Goal: Use online tool/utility: Use online tool/utility

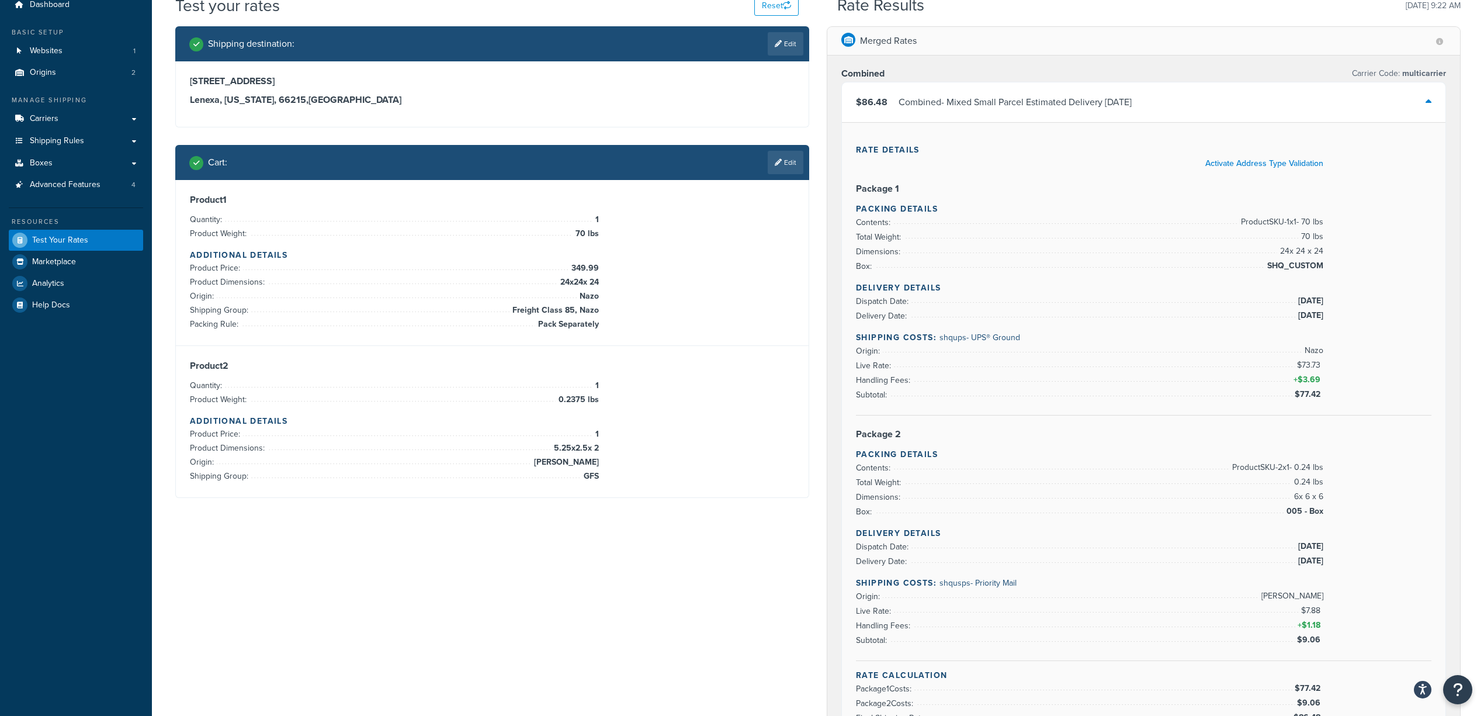
scroll to position [78, 0]
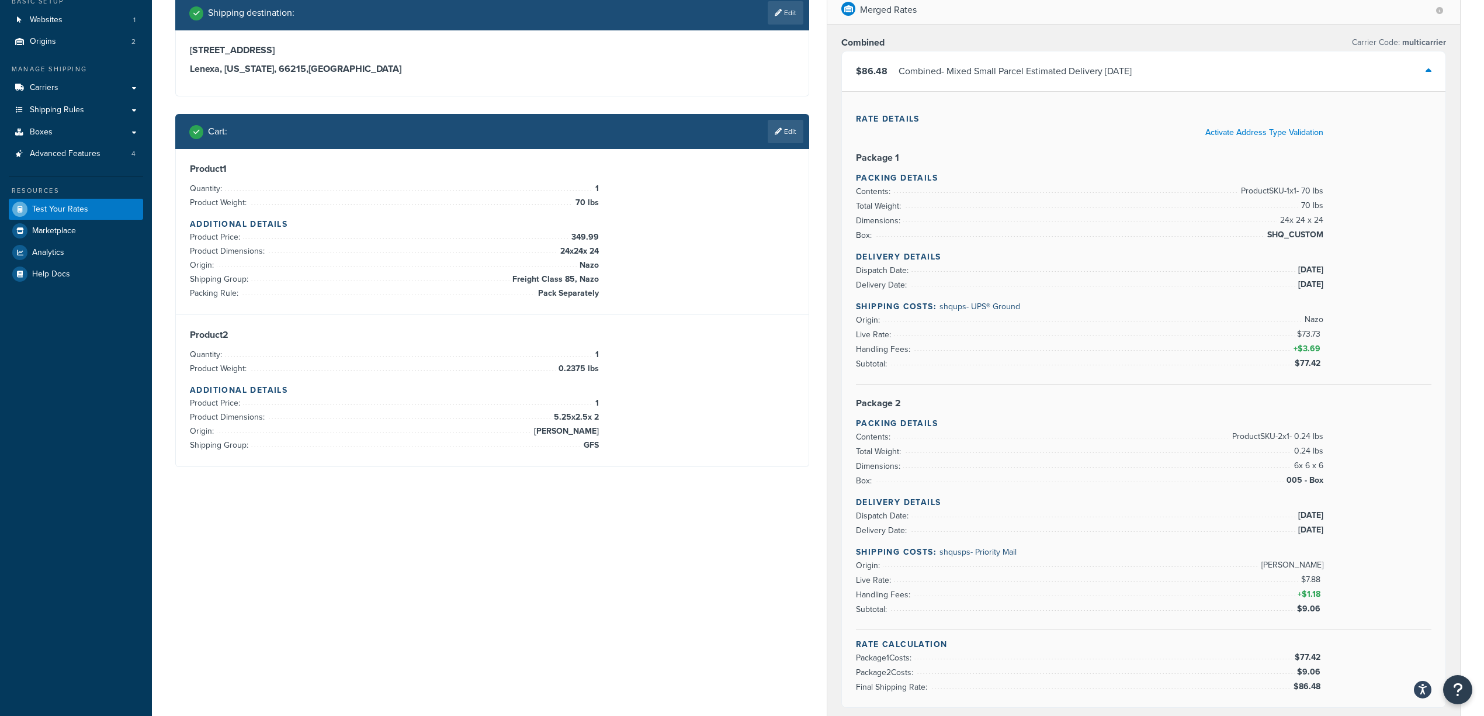
drag, startPoint x: 1322, startPoint y: 314, endPoint x: 1304, endPoint y: 318, distance: 17.9
click at [1014, 318] on div "Delivery Details Dispatch Date: [DATE] Delivery Date: [DATE] Shipping Costs: sh…" at bounding box center [1144, 318] width 576 height 134
click at [1014, 318] on span "Nazo" at bounding box center [1313, 320] width 22 height 14
drag, startPoint x: 956, startPoint y: 295, endPoint x: 915, endPoint y: 295, distance: 40.9
click at [915, 295] on div "Delivery Details Dispatch Date: [DATE] Delivery Date: [DATE] Shipping Costs: sh…" at bounding box center [1144, 318] width 576 height 134
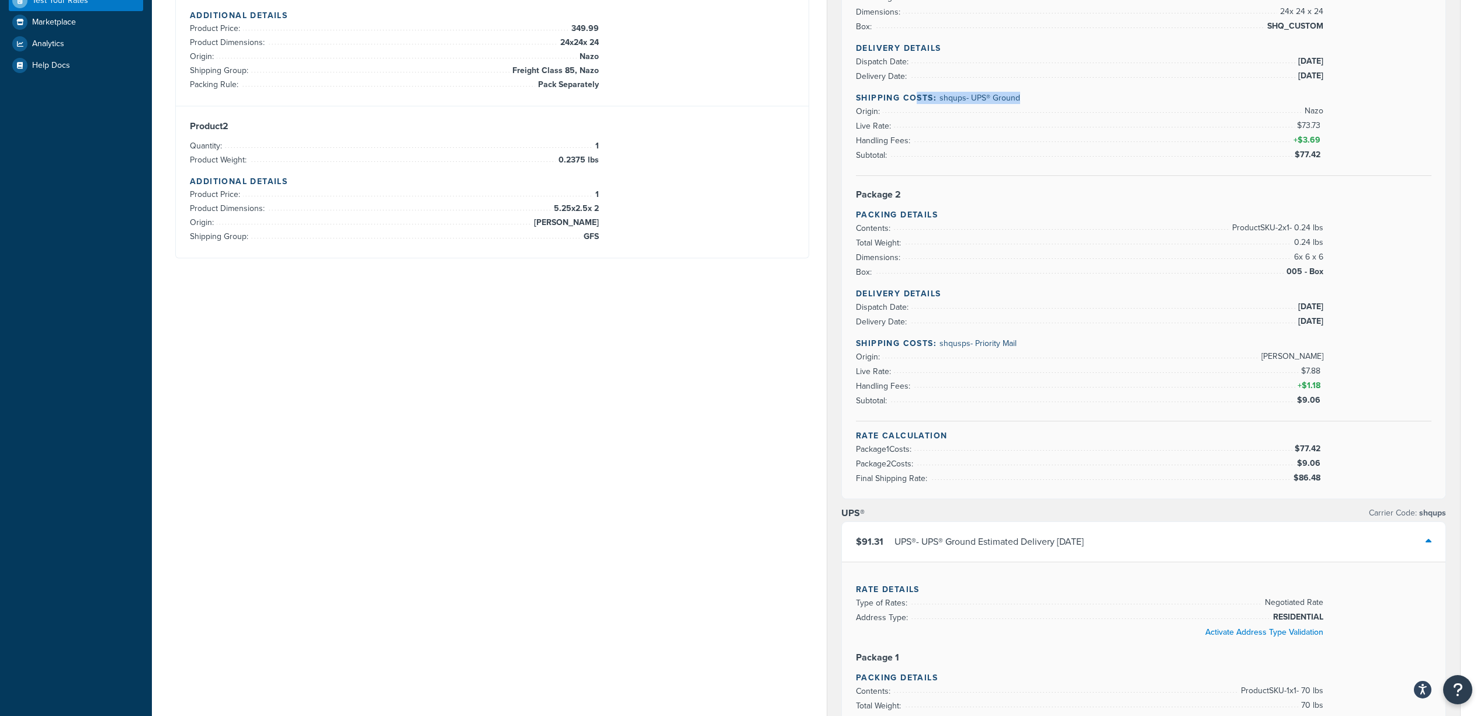
scroll to position [311, 0]
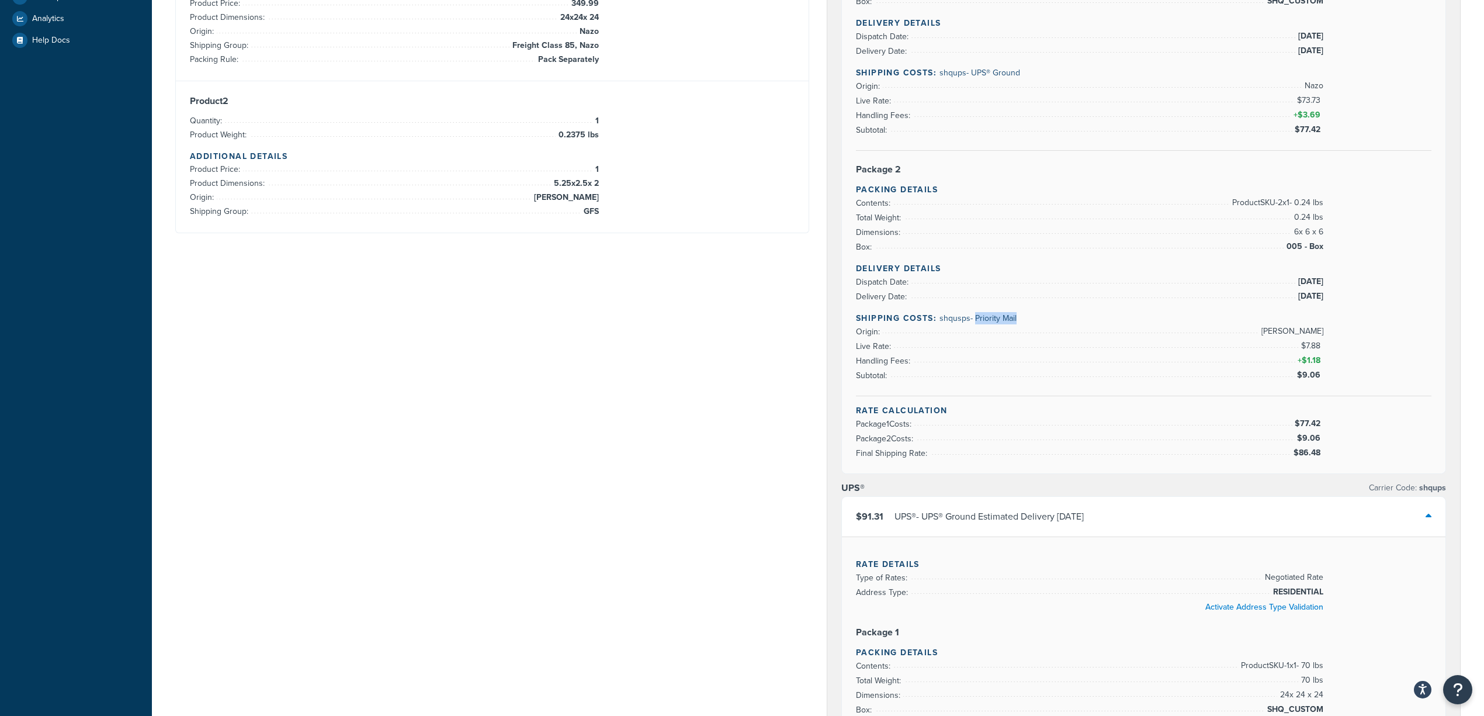
drag, startPoint x: 1024, startPoint y: 311, endPoint x: 978, endPoint y: 303, distance: 47.6
click at [978, 312] on h4 "Shipping Costs: shqusps - Priority Mail" at bounding box center [1144, 318] width 576 height 12
drag, startPoint x: 1340, startPoint y: 325, endPoint x: 1307, endPoint y: 324, distance: 32.7
click at [1014, 324] on div "Delivery Details Dispatch Date: [DATE] Delivery Date: [DATE] Shipping Costs: sh…" at bounding box center [1144, 329] width 576 height 134
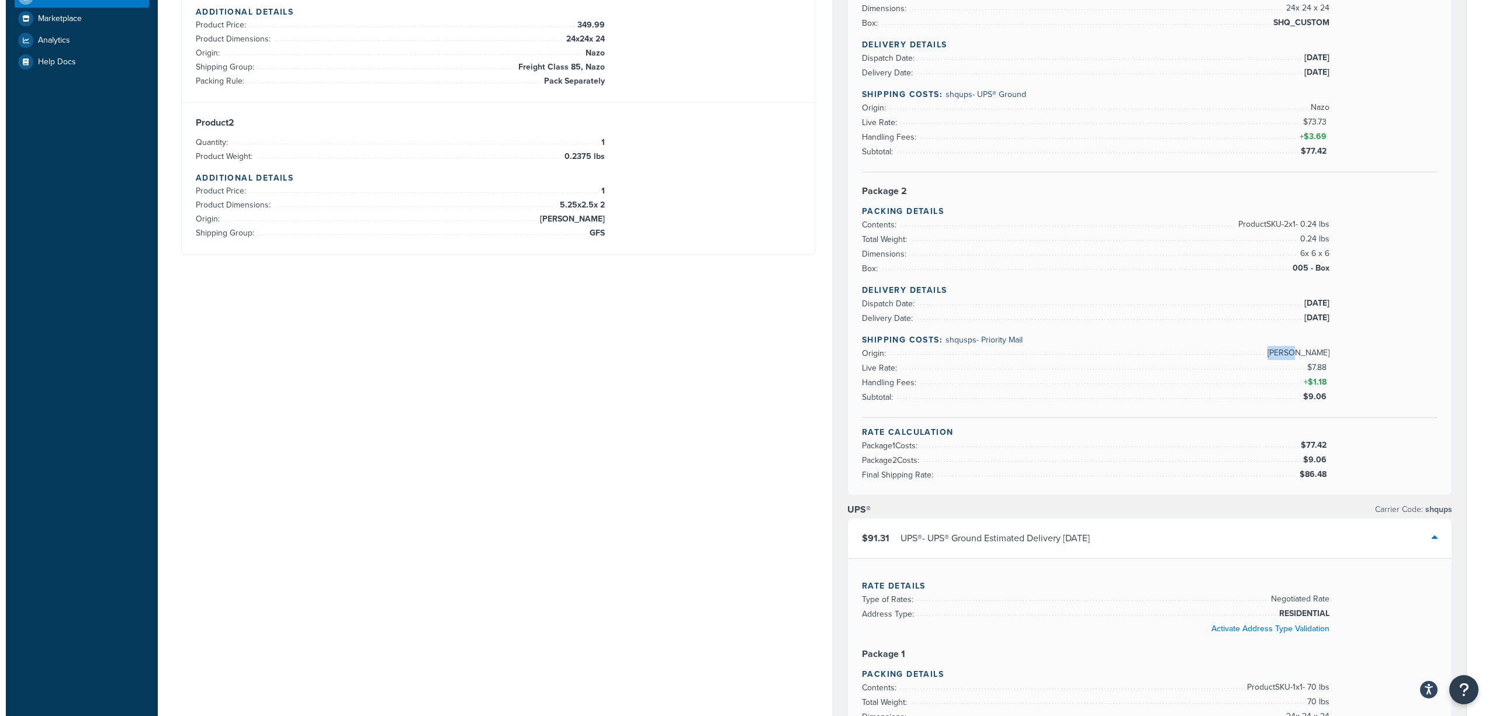
scroll to position [0, 0]
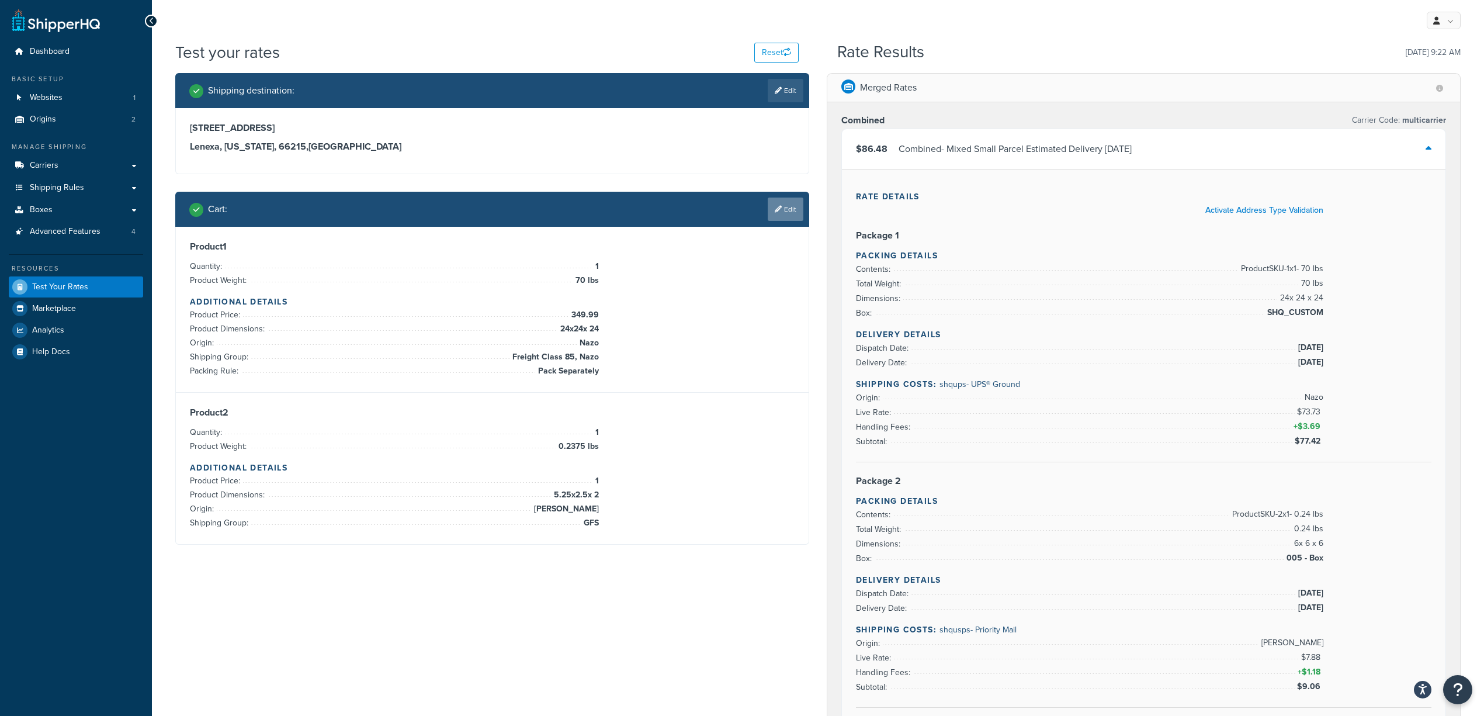
click at [775, 209] on icon at bounding box center [778, 209] width 7 height 7
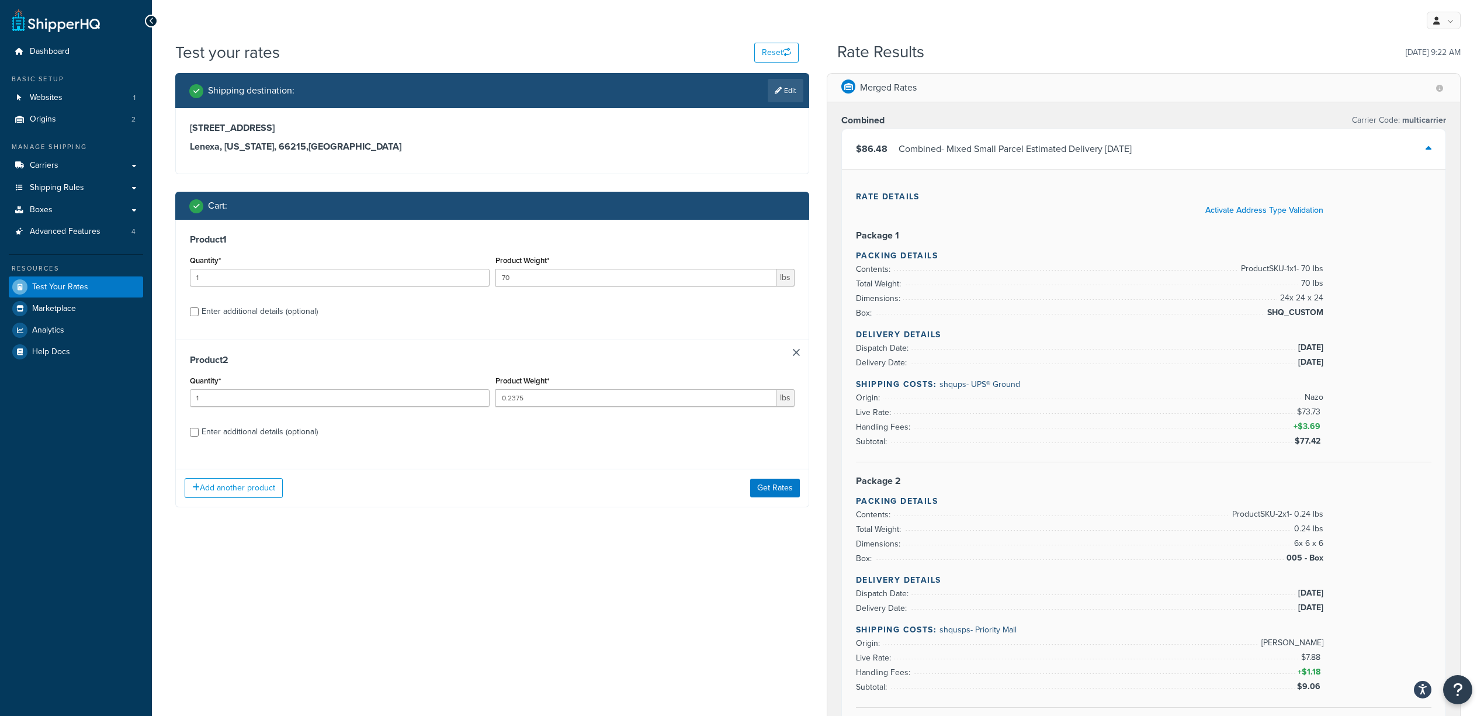
drag, startPoint x: 793, startPoint y: 355, endPoint x: 776, endPoint y: 332, distance: 28.4
click at [795, 354] on link at bounding box center [796, 352] width 7 height 7
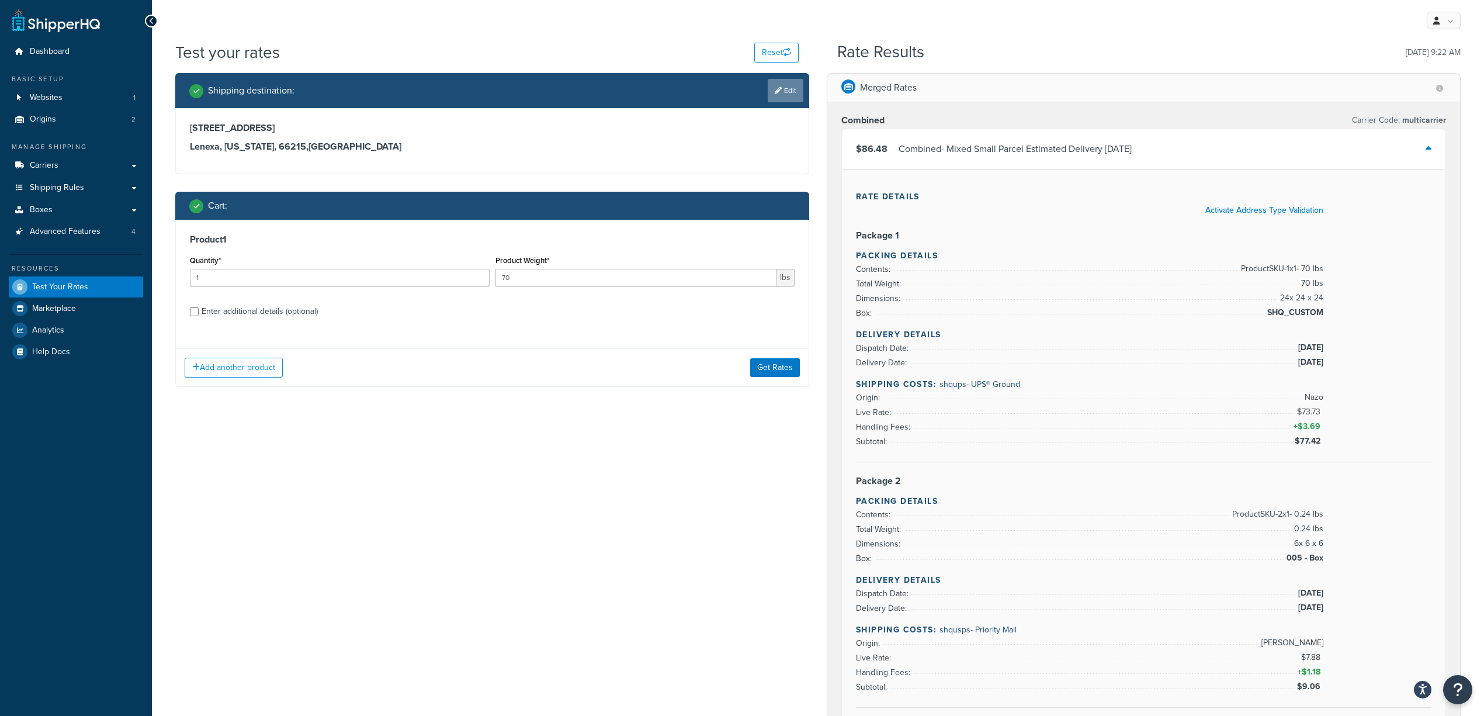
click at [780, 87] on icon at bounding box center [778, 90] width 7 height 7
select select "KS"
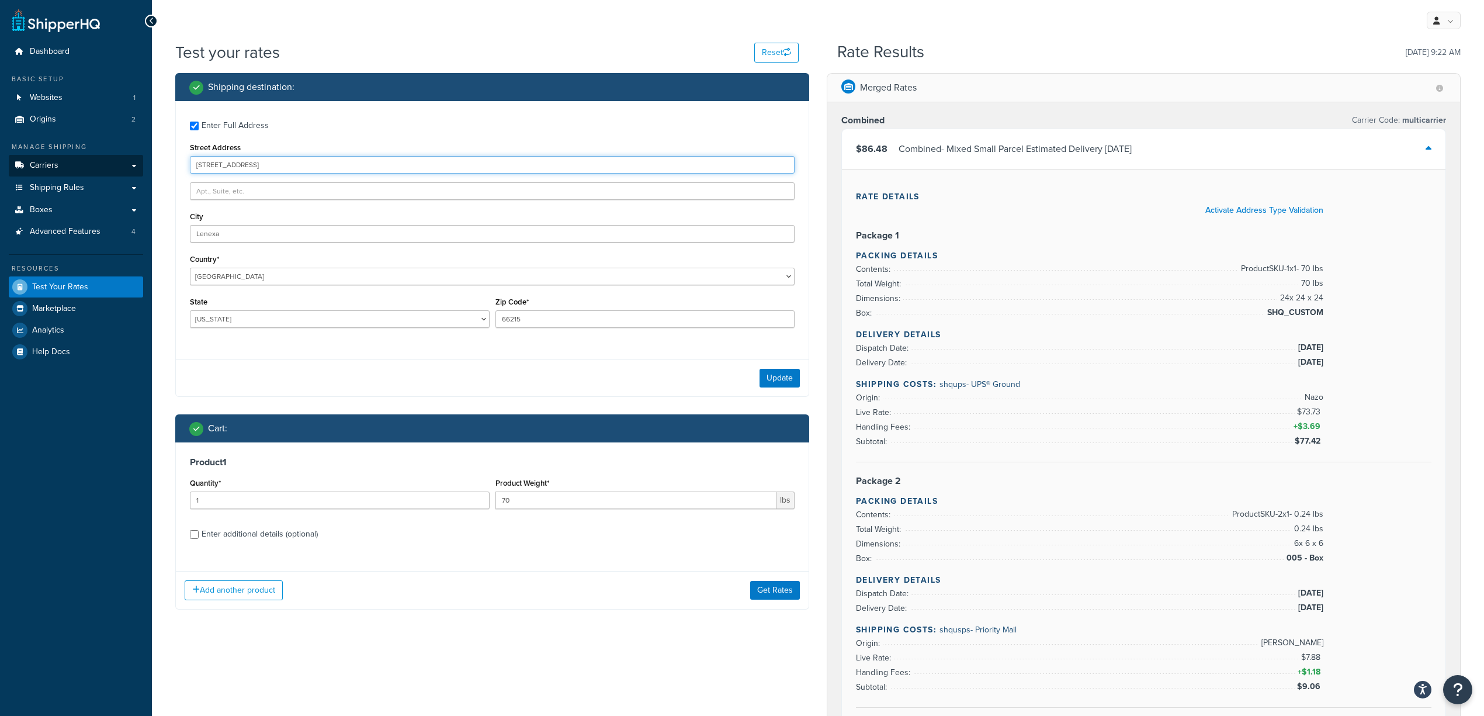
drag, startPoint x: 258, startPoint y: 159, endPoint x: 82, endPoint y: 165, distance: 176.6
click at [307, 169] on input "[STREET_ADDRESS]" at bounding box center [492, 165] width 605 height 18
drag, startPoint x: 296, startPoint y: 165, endPoint x: 192, endPoint y: 166, distance: 103.4
click at [192, 166] on input "[STREET_ADDRESS]" at bounding box center [492, 165] width 605 height 18
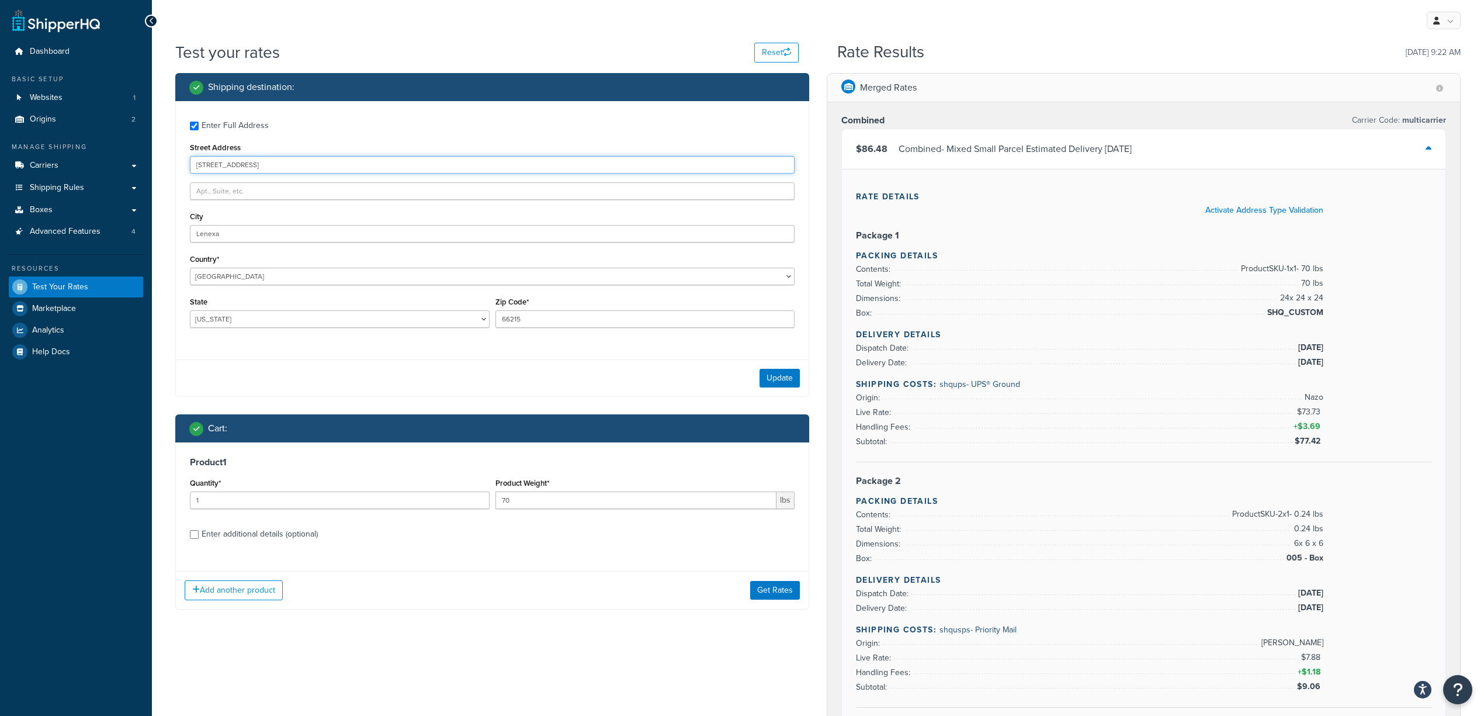
click at [198, 165] on input "[STREET_ADDRESS]" at bounding box center [492, 165] width 605 height 18
click at [206, 164] on input "[STREET_ADDRESS]" at bounding box center [492, 165] width 605 height 18
type input "[STREET_ADDRESS]"
type input "[GEOGRAPHIC_DATA]"
select select "FL"
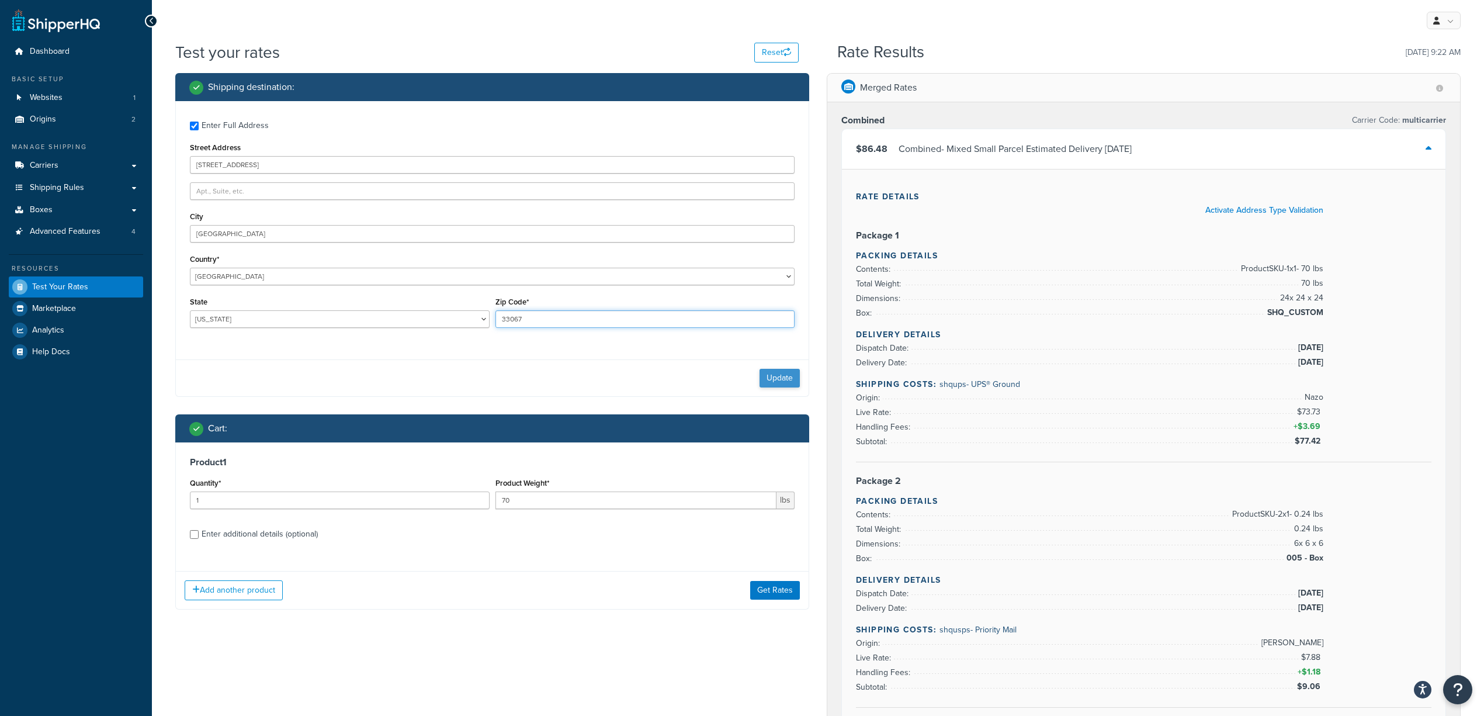
type input "33067"
click at [777, 377] on button "Update" at bounding box center [780, 378] width 40 height 19
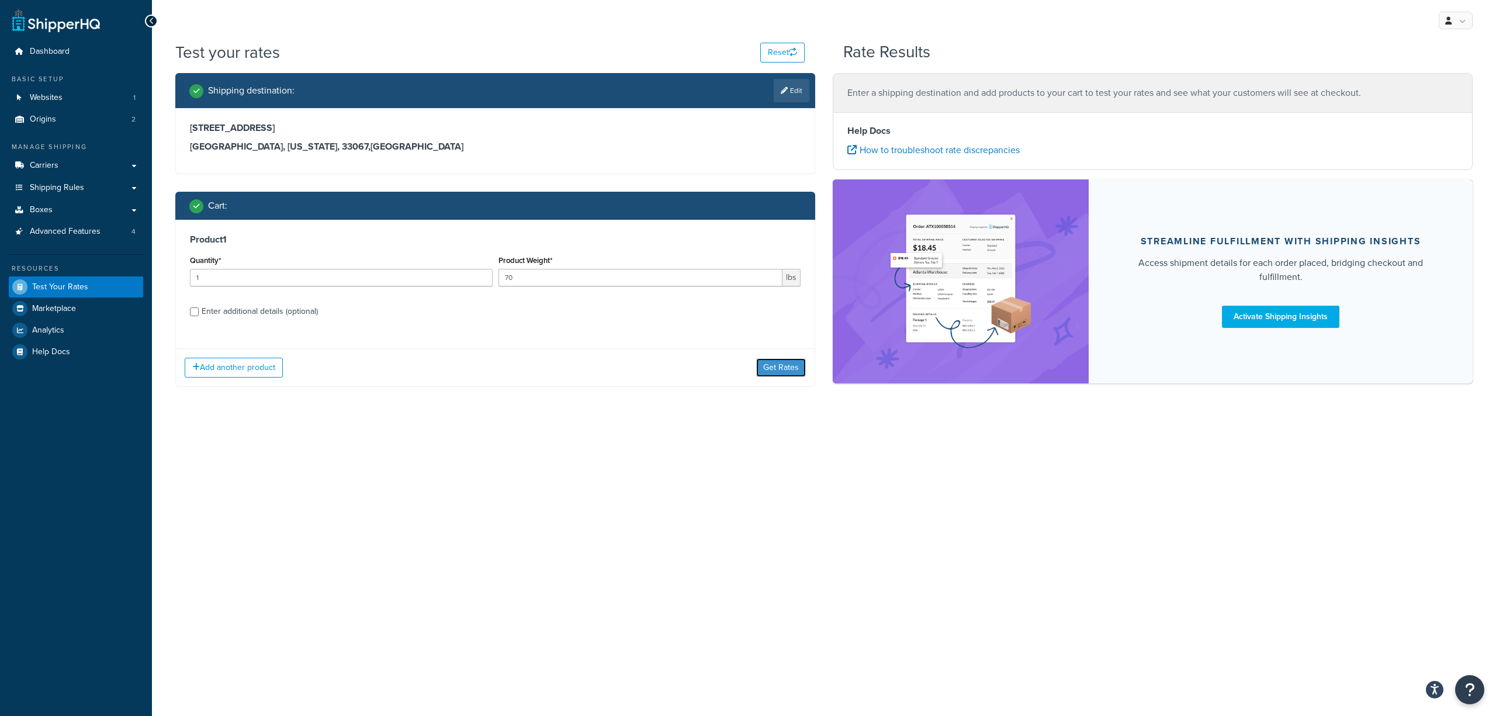
drag, startPoint x: 773, startPoint y: 363, endPoint x: 914, endPoint y: 349, distance: 142.7
click at [773, 363] on button "Get Rates" at bounding box center [781, 367] width 50 height 19
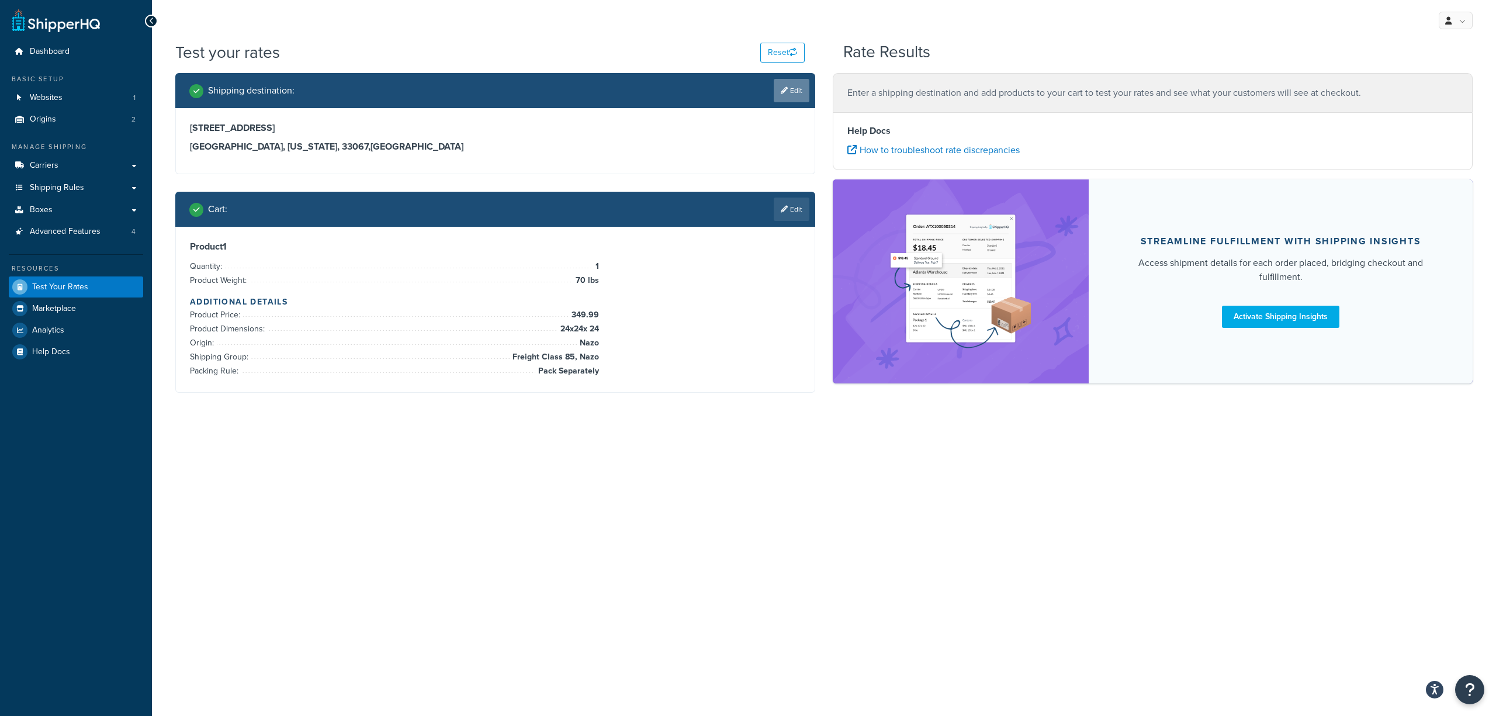
click at [789, 94] on link "Edit" at bounding box center [792, 90] width 36 height 23
select select "FL"
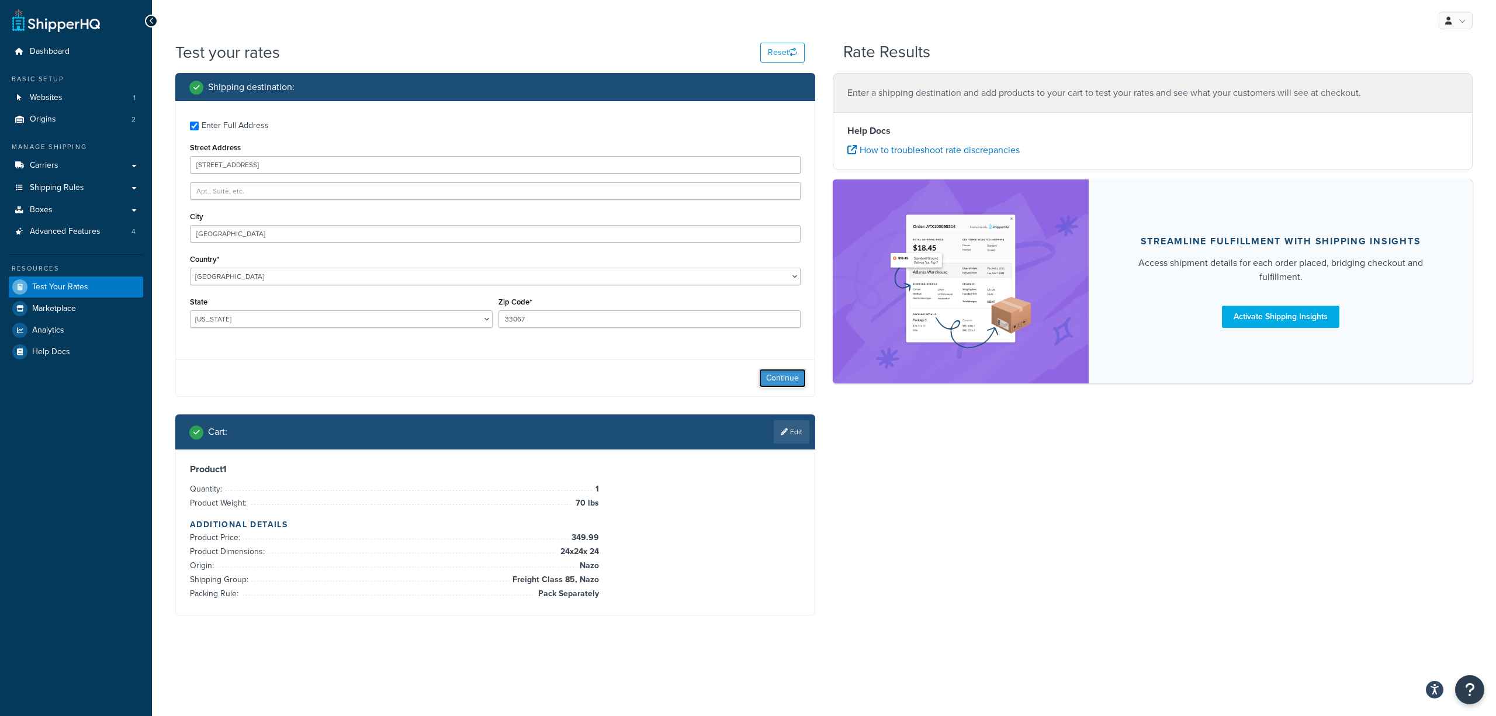
click at [774, 375] on button "Continue" at bounding box center [782, 378] width 47 height 19
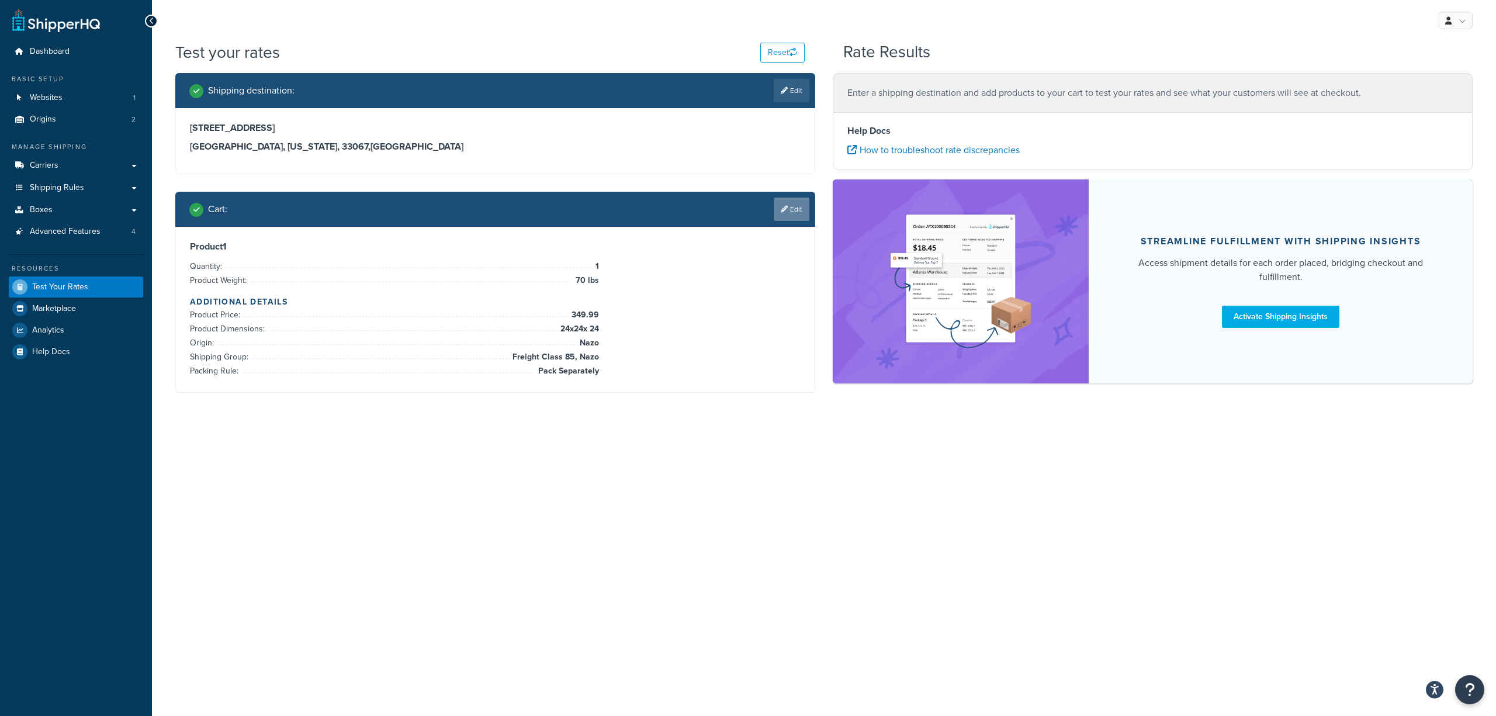
click at [794, 209] on link "Edit" at bounding box center [792, 209] width 36 height 23
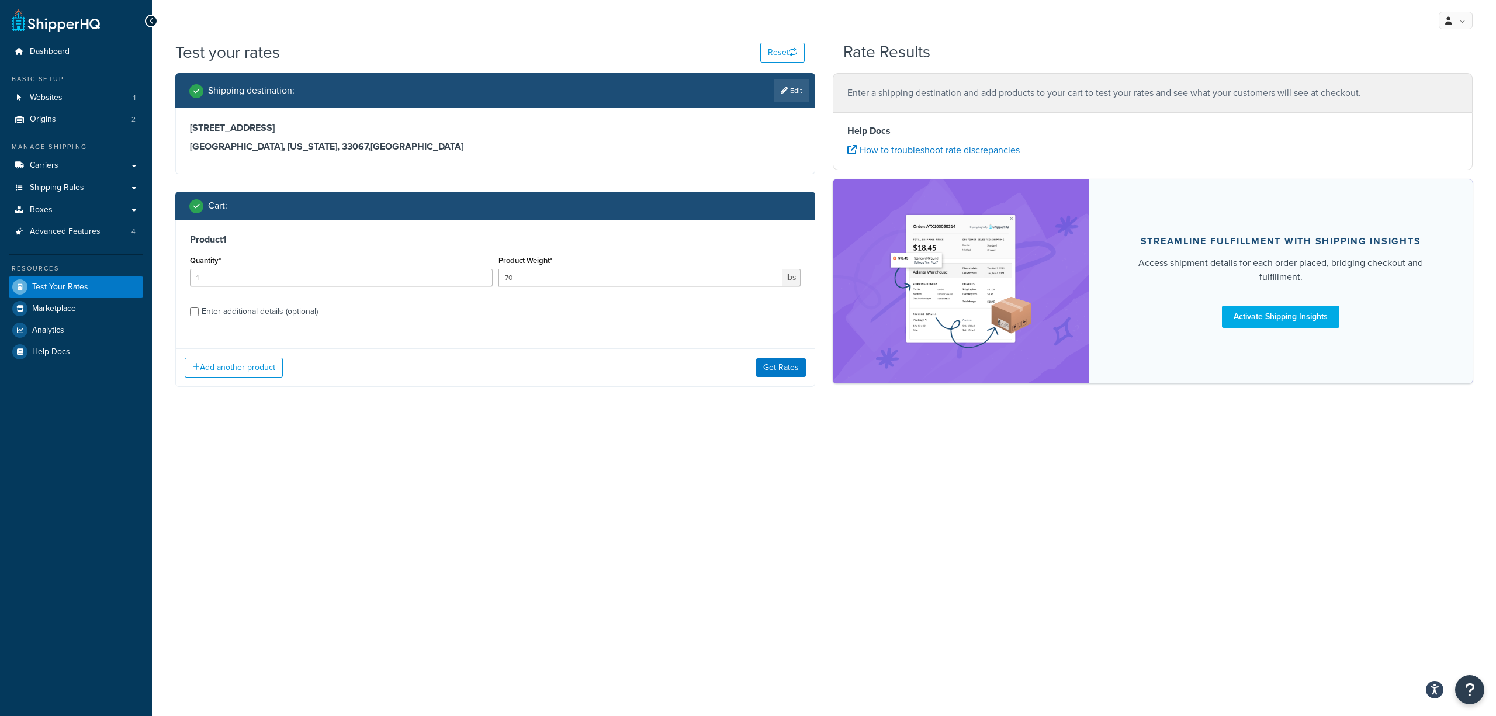
click at [245, 310] on div "Enter additional details (optional)" at bounding box center [260, 311] width 116 height 16
click at [199, 310] on input "Enter additional details (optional)" at bounding box center [194, 311] width 9 height 9
checkbox input "true"
select select "61053"
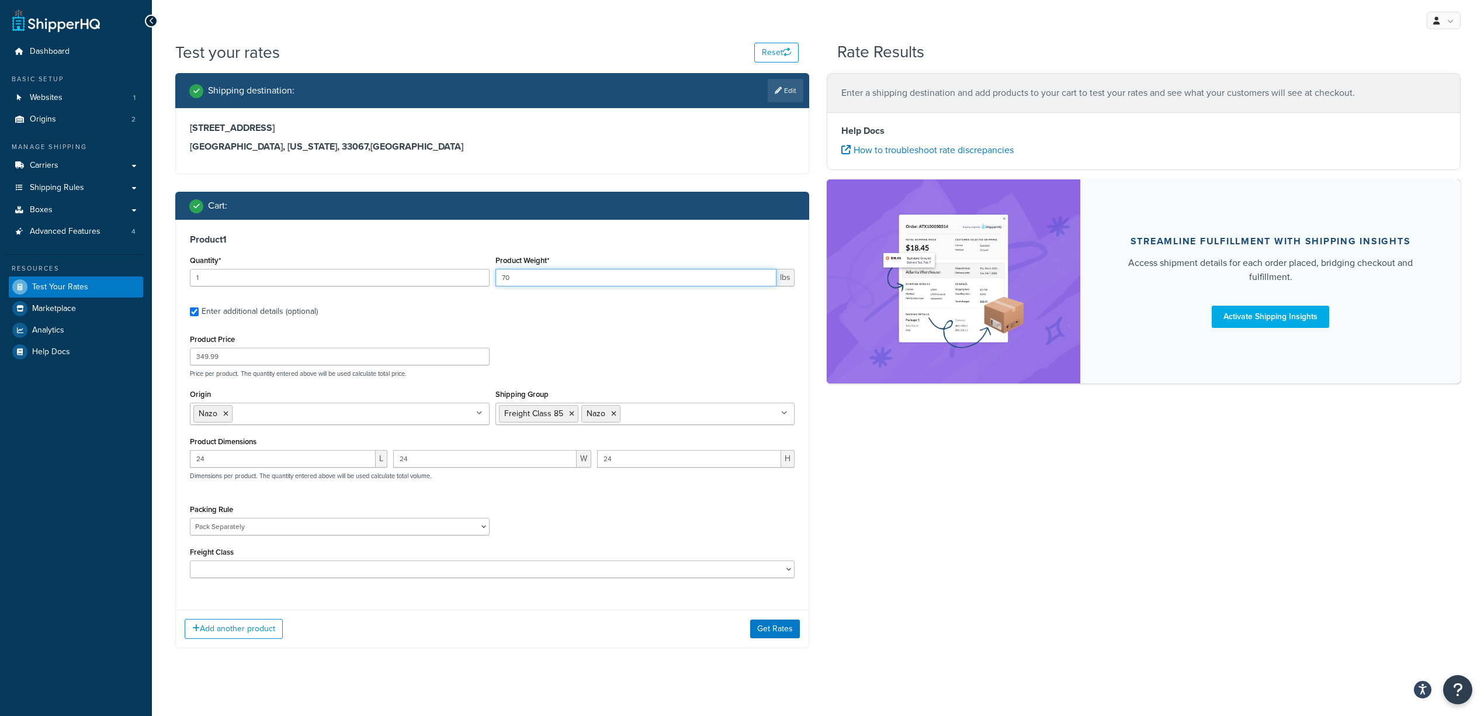
click at [540, 278] on input "70" at bounding box center [637, 278] width 282 height 18
click at [783, 632] on button "Get Rates" at bounding box center [775, 628] width 50 height 19
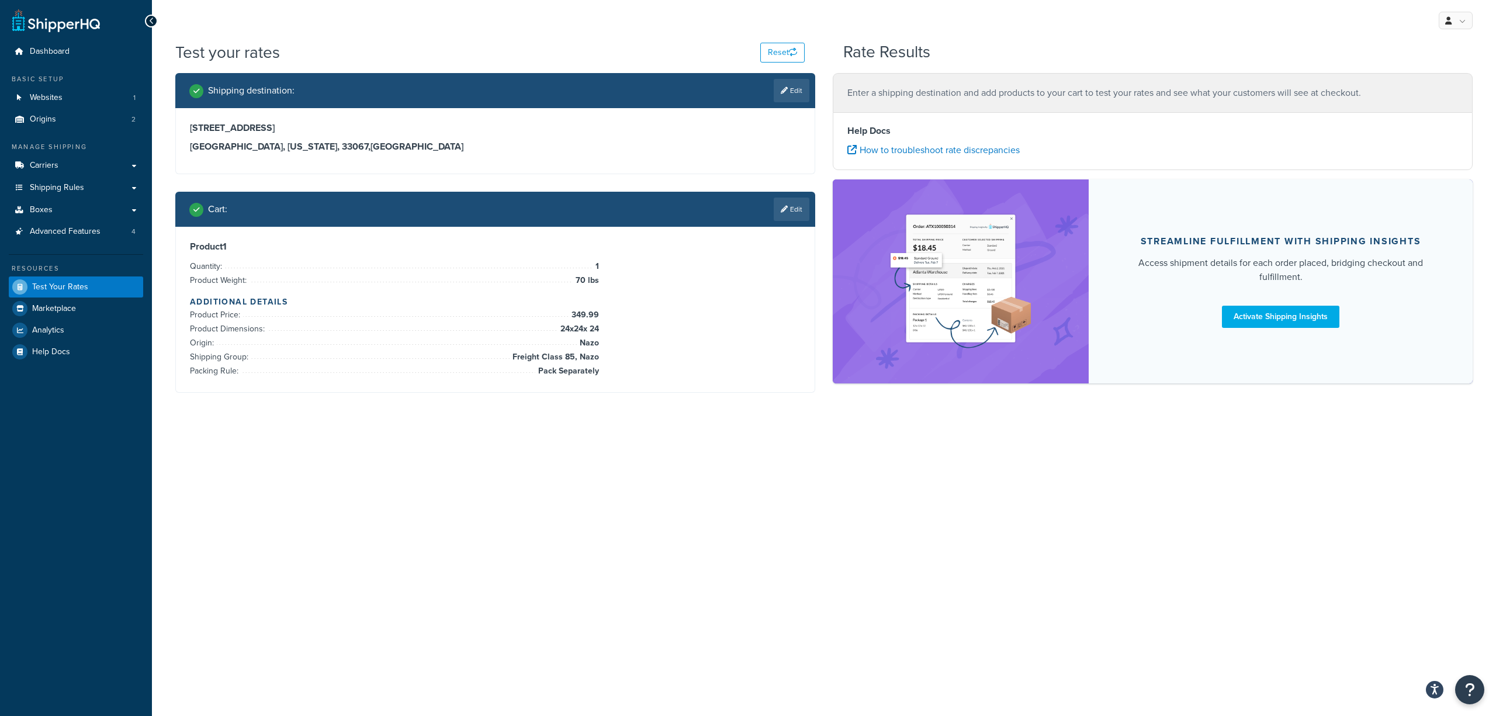
click at [792, 95] on link "Edit" at bounding box center [792, 90] width 36 height 23
select select "FL"
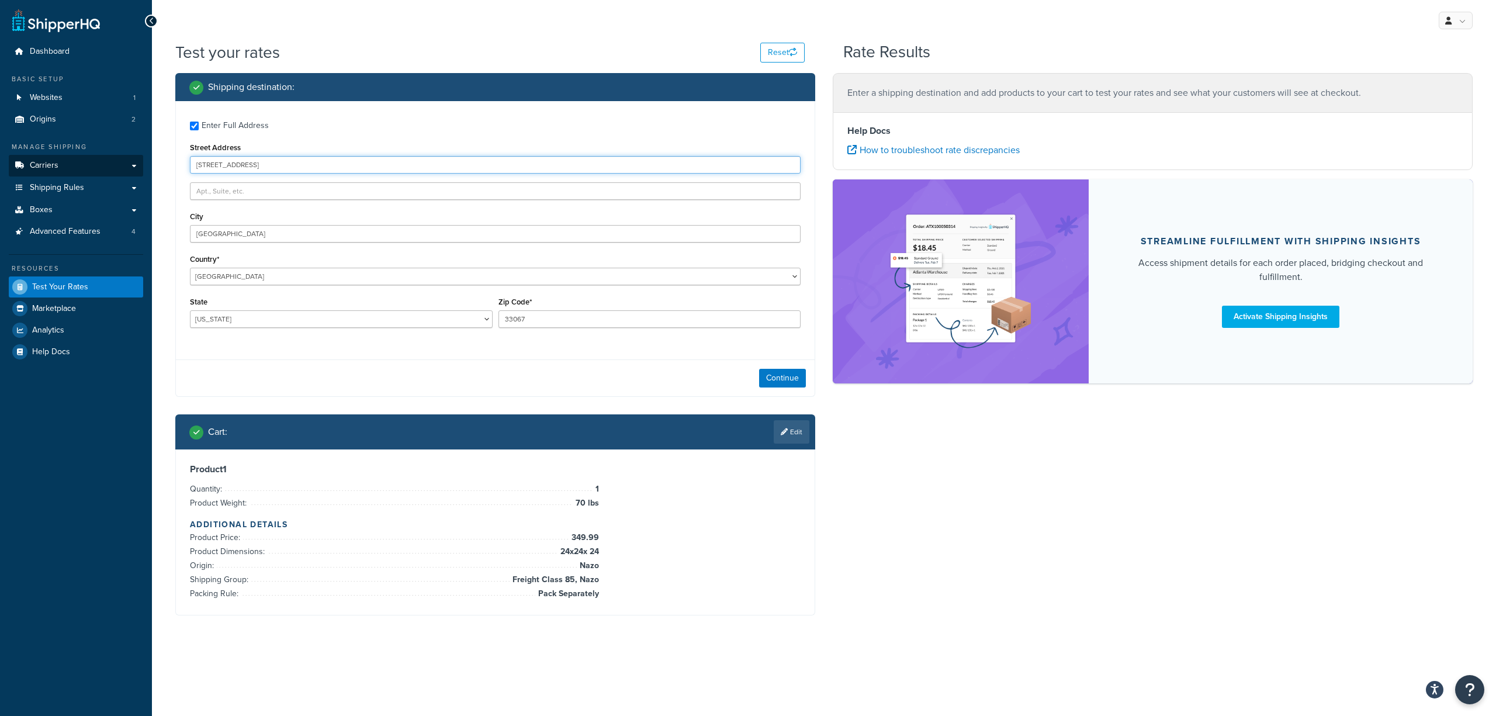
drag, startPoint x: 290, startPoint y: 160, endPoint x: 124, endPoint y: 164, distance: 166.6
click at [124, 162] on div "Dashboard Basic Setup Websites 1 Origins 2 Manage Shipping Carriers Carriers Al…" at bounding box center [748, 358] width 1496 height 716
type input "[STREET_ADDRESS]"
click at [790, 424] on link "Edit" at bounding box center [792, 431] width 36 height 23
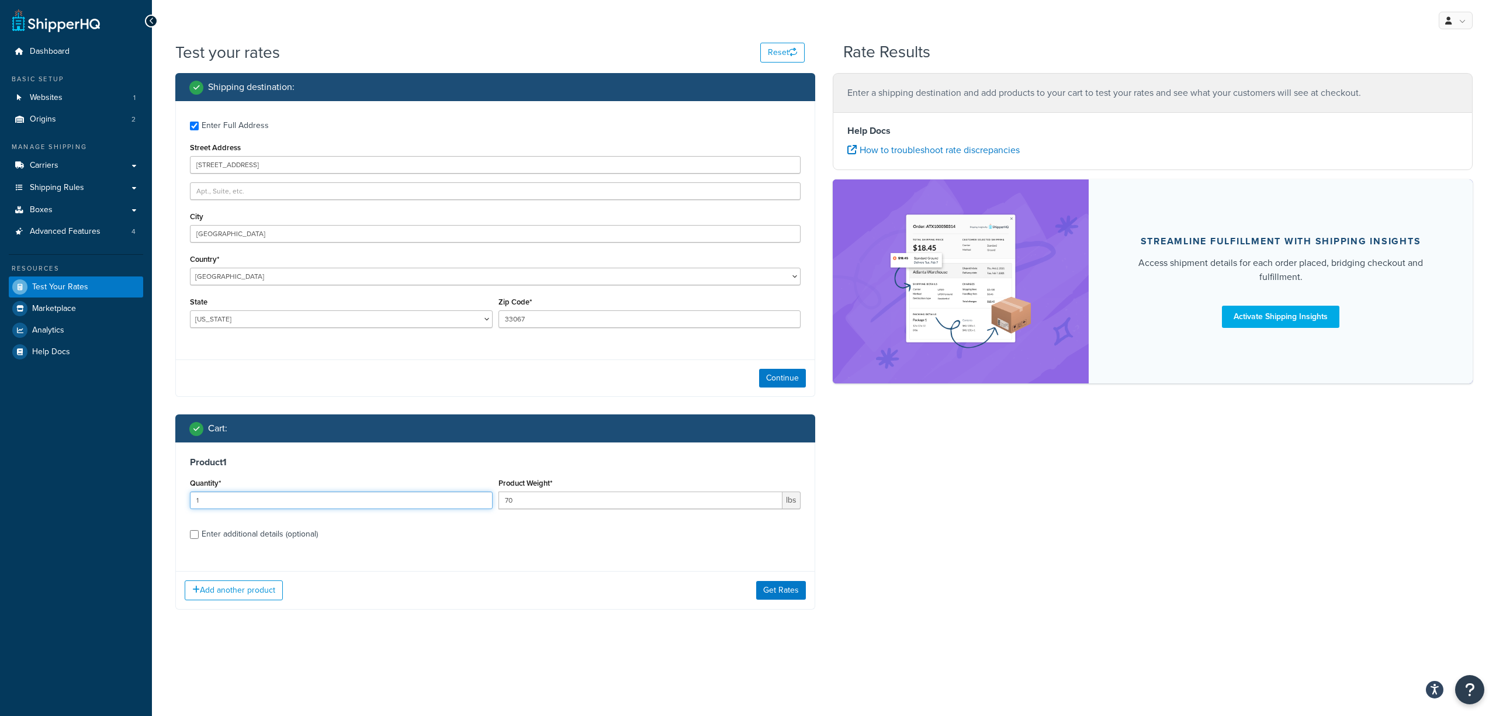
click at [347, 505] on input "1" at bounding box center [341, 500] width 303 height 18
type input "2"
click at [777, 585] on button "Get Rates" at bounding box center [781, 590] width 50 height 19
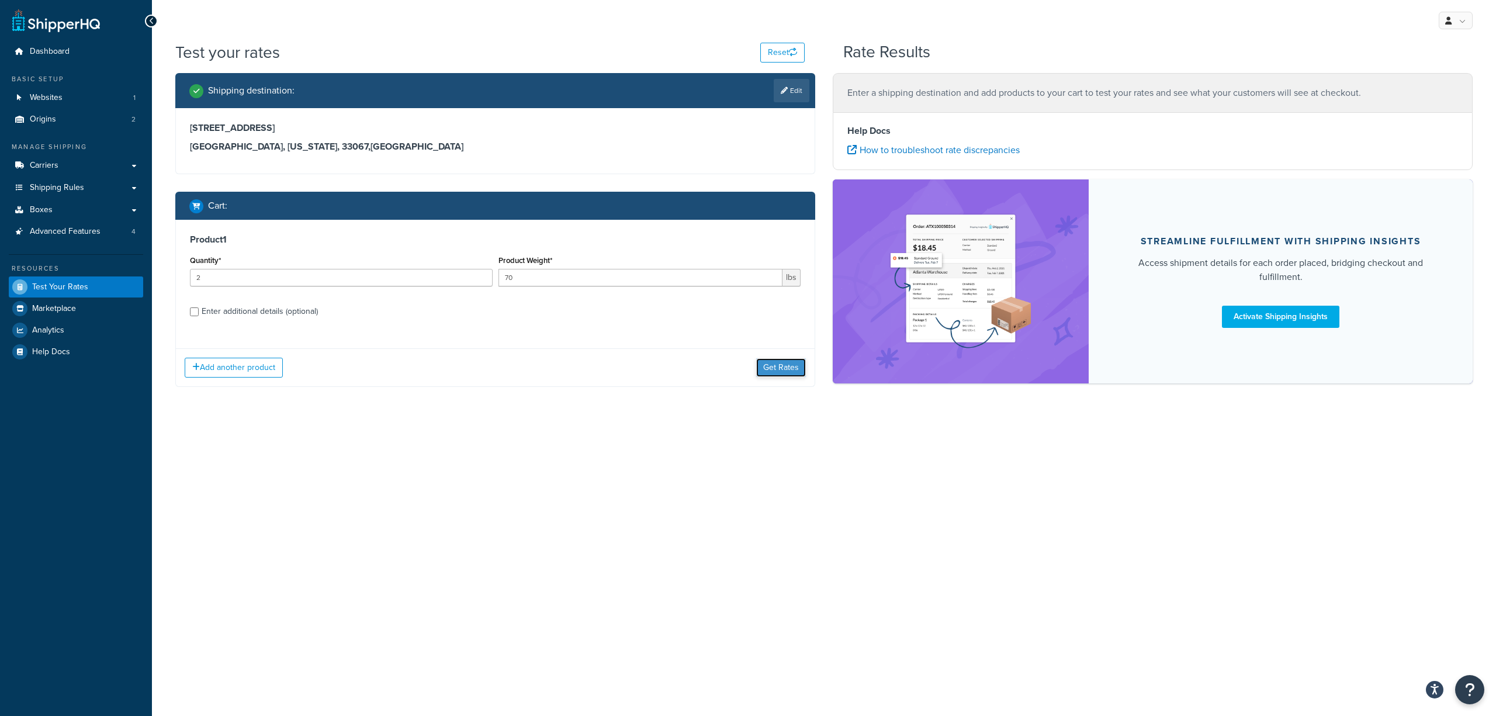
click at [781, 376] on button "Get Rates" at bounding box center [781, 367] width 50 height 19
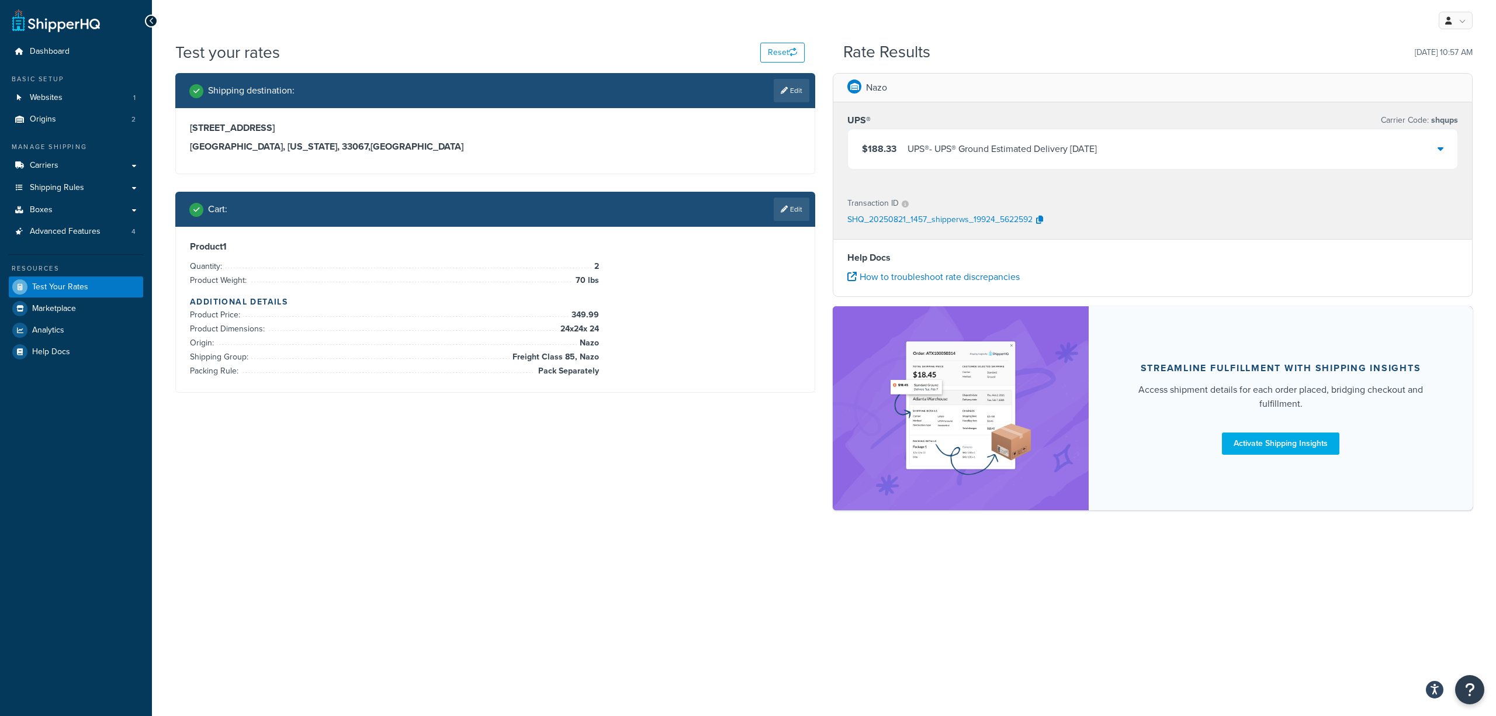
click at [1435, 147] on div "$188.33 UPS® - UPS® Ground Estimated Delivery Thu, Sep 4" at bounding box center [1152, 149] width 609 height 40
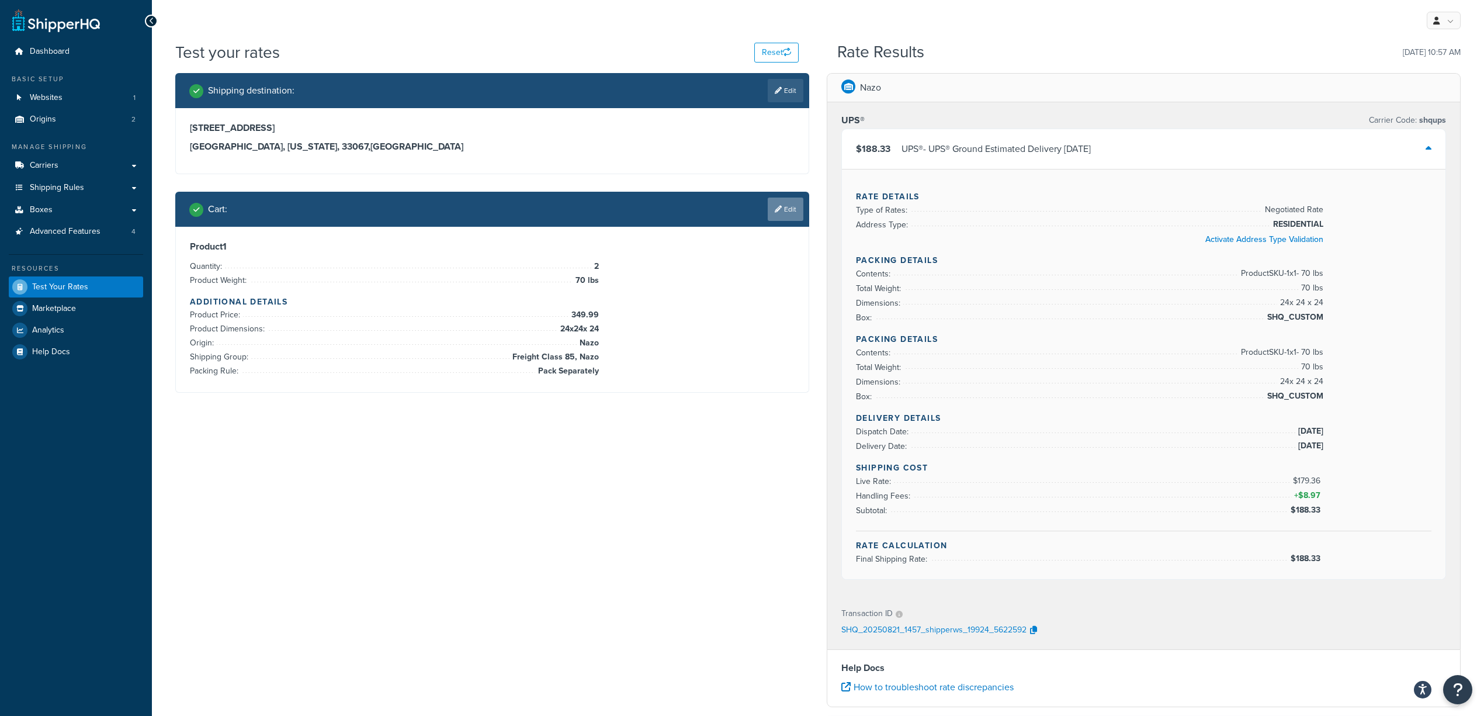
click at [785, 217] on link "Edit" at bounding box center [786, 209] width 36 height 23
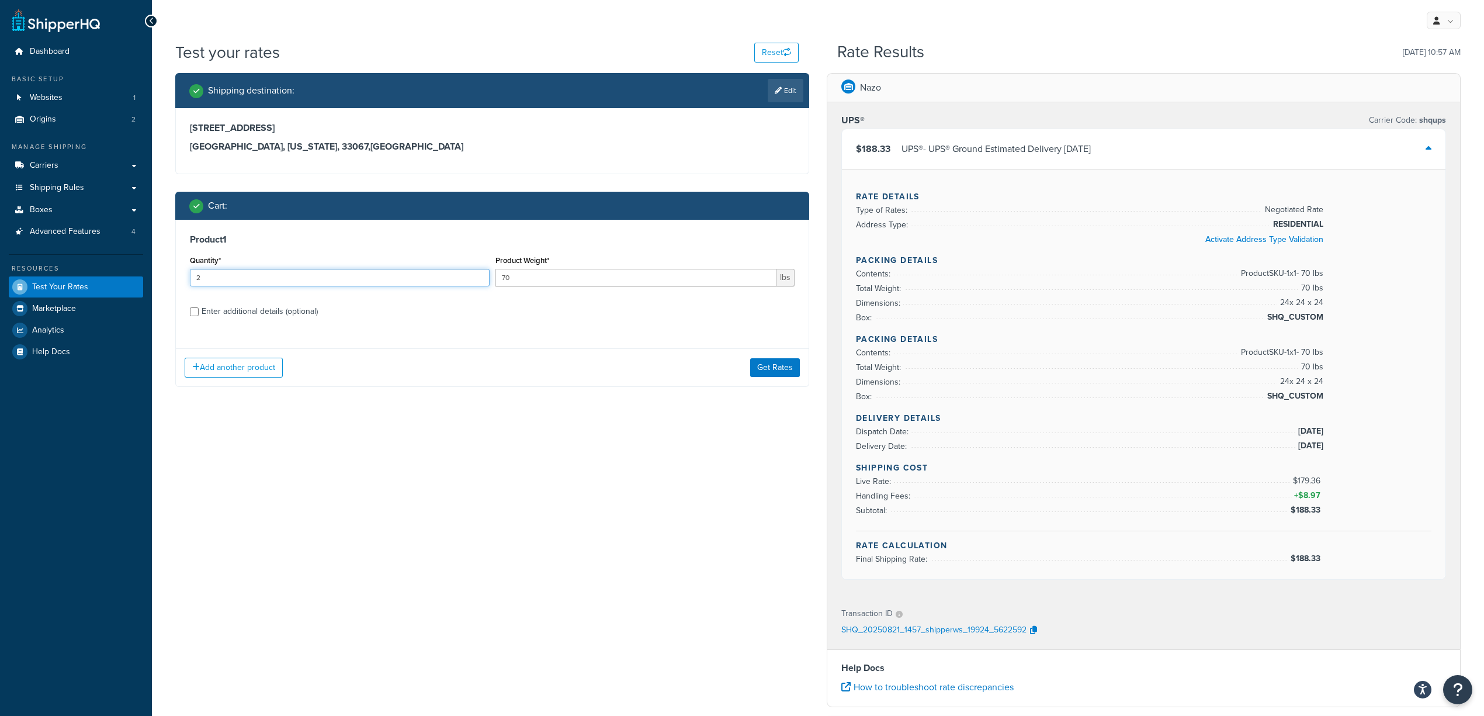
click at [386, 275] on input "2" at bounding box center [340, 278] width 300 height 18
drag, startPoint x: 386, startPoint y: 275, endPoint x: 307, endPoint y: 321, distance: 91.2
click at [115, 263] on div "Dashboard Basic Setup Websites 1 Origins 2 Manage Shipping Carriers Carriers Al…" at bounding box center [742, 495] width 1484 height 990
type input "1"
click at [758, 368] on button "Get Rates" at bounding box center [775, 367] width 50 height 19
